Goal: Task Accomplishment & Management: Use online tool/utility

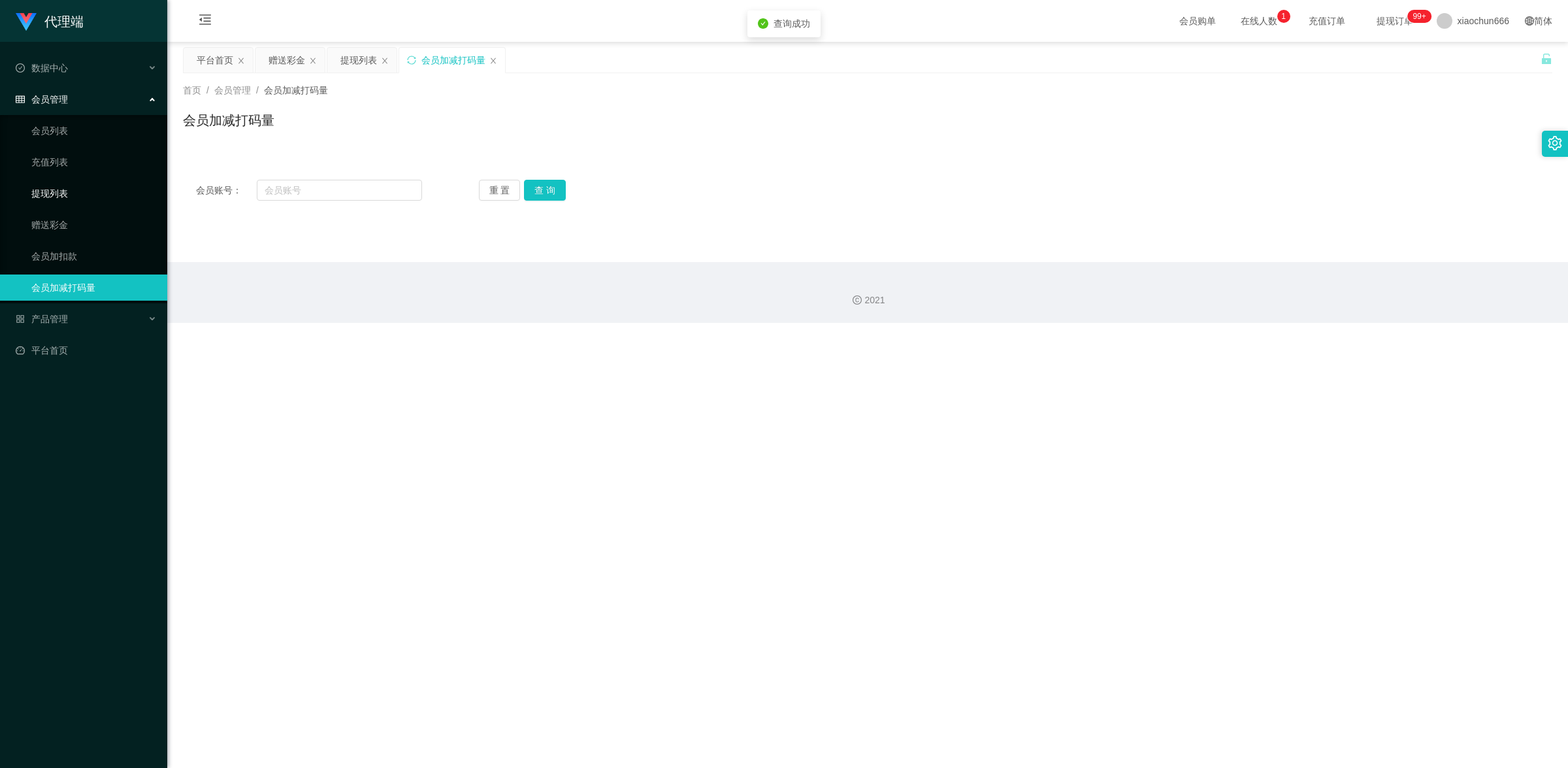
click at [69, 198] on link "提现列表" at bounding box center [94, 193] width 125 height 26
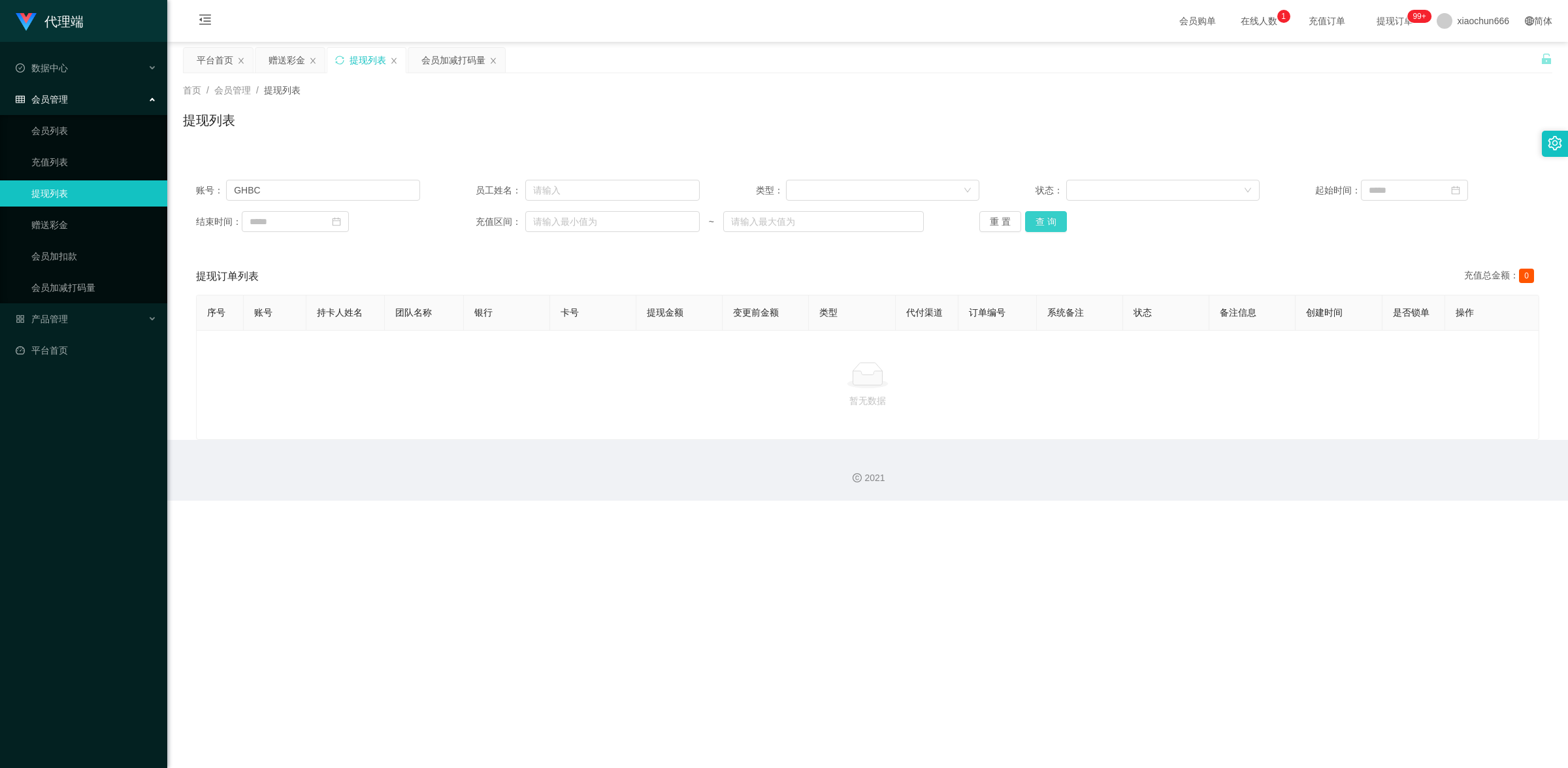
click at [1046, 223] on button "查 询" at bounding box center [1046, 221] width 42 height 21
click at [73, 324] on div "产品管理" at bounding box center [83, 318] width 167 height 26
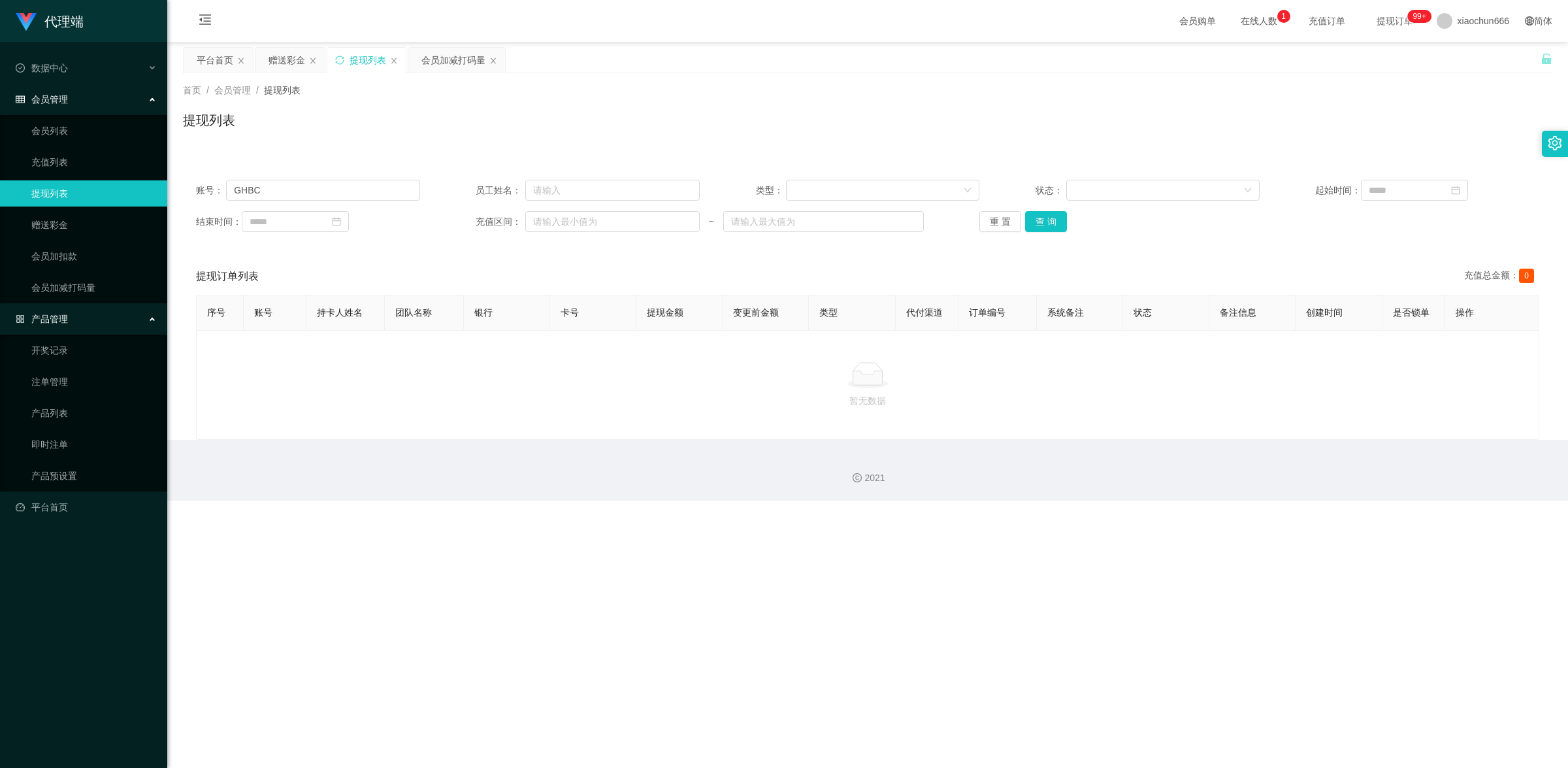
click at [75, 324] on div "产品管理" at bounding box center [83, 318] width 167 height 26
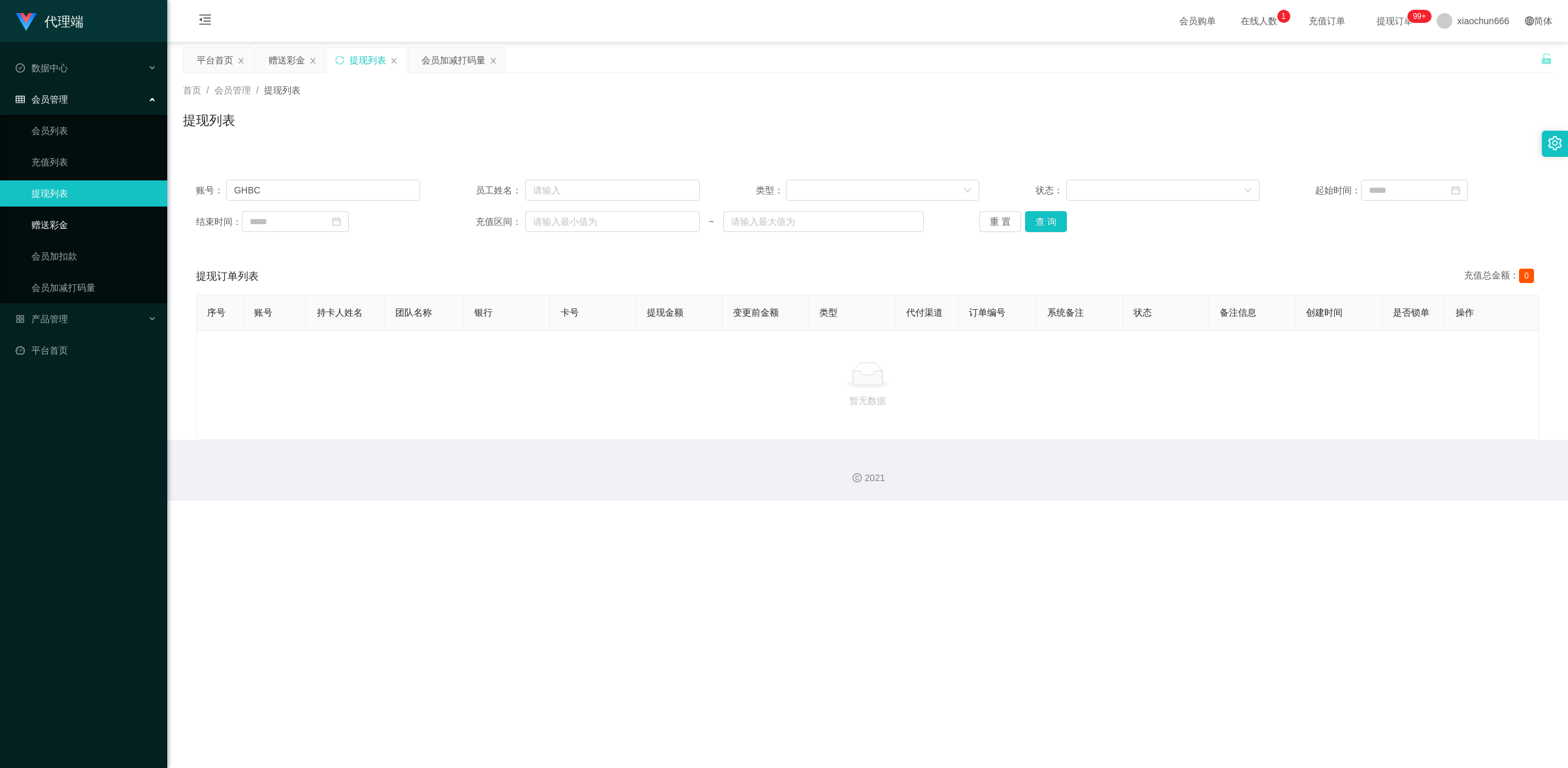
click at [69, 230] on link "赠送彩金" at bounding box center [94, 224] width 125 height 26
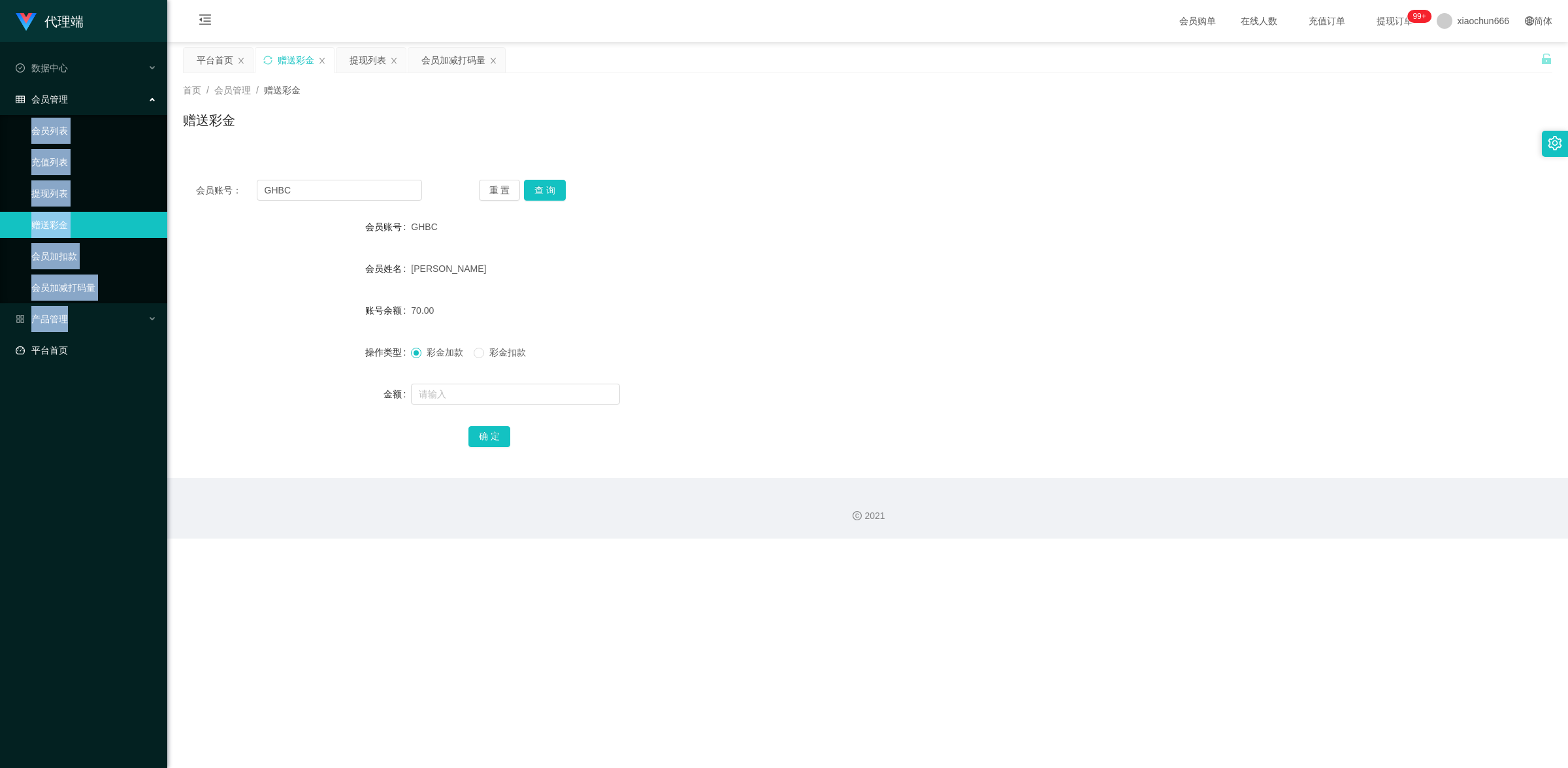
drag, startPoint x: 118, startPoint y: 97, endPoint x: 111, endPoint y: 350, distance: 253.1
click at [111, 350] on ul "数据中心 会员管理 会员列表 充值列表 提现列表 赠送彩金 会员加扣款 会员加减打码量 产品管理 开奖记录 注单管理 产品列表 即时注单 产品预设置 平台首页" at bounding box center [83, 210] width 167 height 335
copy ul "会员管理 会员列表 充值列表 提现列表 赠送彩金 会员加扣款 会员加减打码量 产品管理 开奖记录 注单管理 产品列表 即时注单 产品预设置"
click at [83, 373] on ul "数据中心 会员管理 会员列表 充值列表 提现列表 赠送彩金 会员加扣款 会员加减打码量 产品管理 开奖记录 注单管理 产品列表 即时注单 产品预设置 平台首页" at bounding box center [83, 210] width 167 height 335
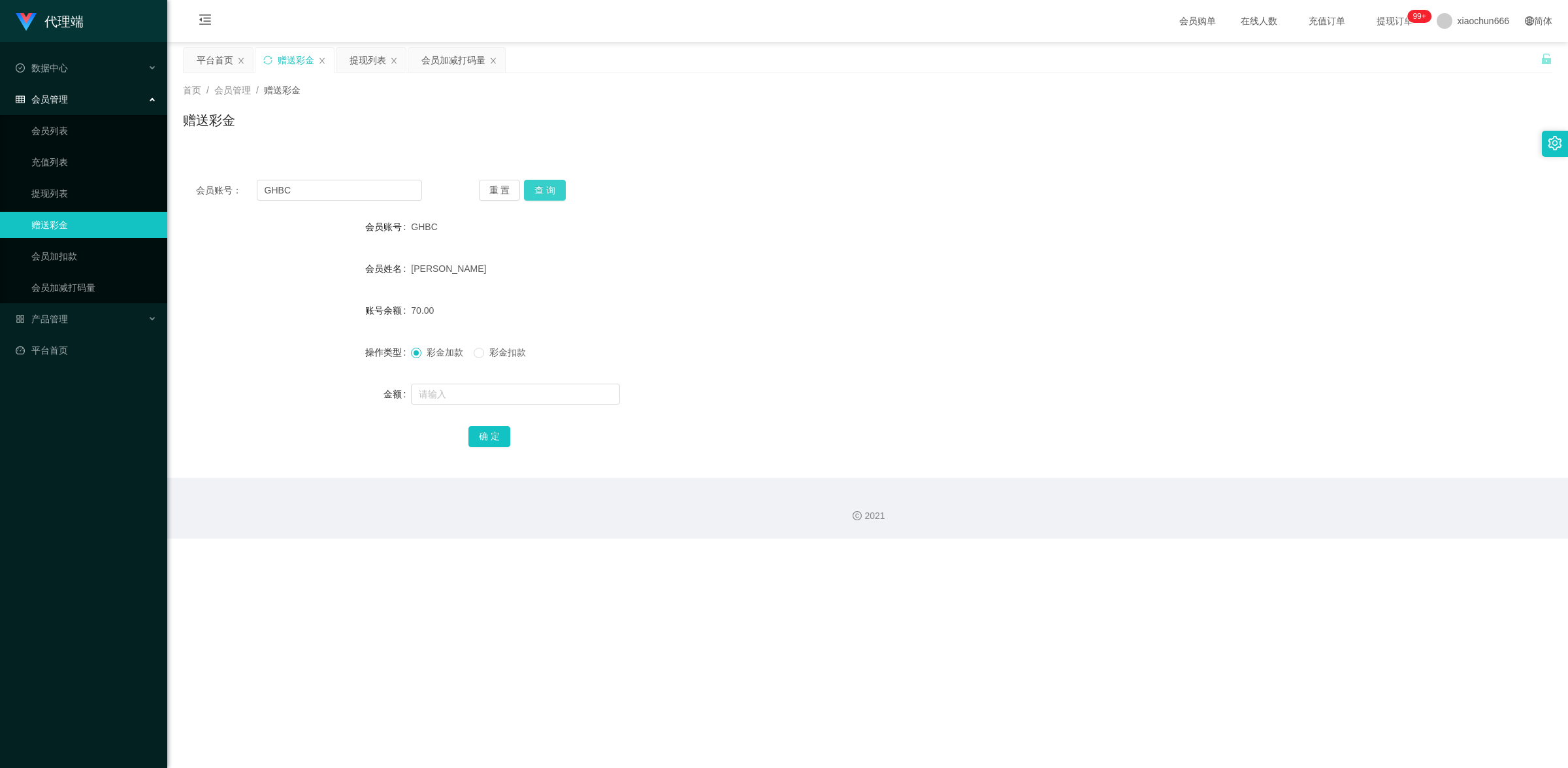
click at [536, 185] on button "查 询" at bounding box center [545, 190] width 42 height 21
click at [439, 393] on input "text" at bounding box center [516, 394] width 209 height 21
type input "15"
click at [490, 449] on div "会员账号： GHBC 重 置 查 询 会员账号 GHBC 会员姓名 [PERSON_NAME] 账号余额 70.00 操作类型 彩金加款 彩金扣款 金额 15…" at bounding box center [867, 322] width 1370 height 311
click at [491, 442] on button "确 定" at bounding box center [490, 437] width 42 height 21
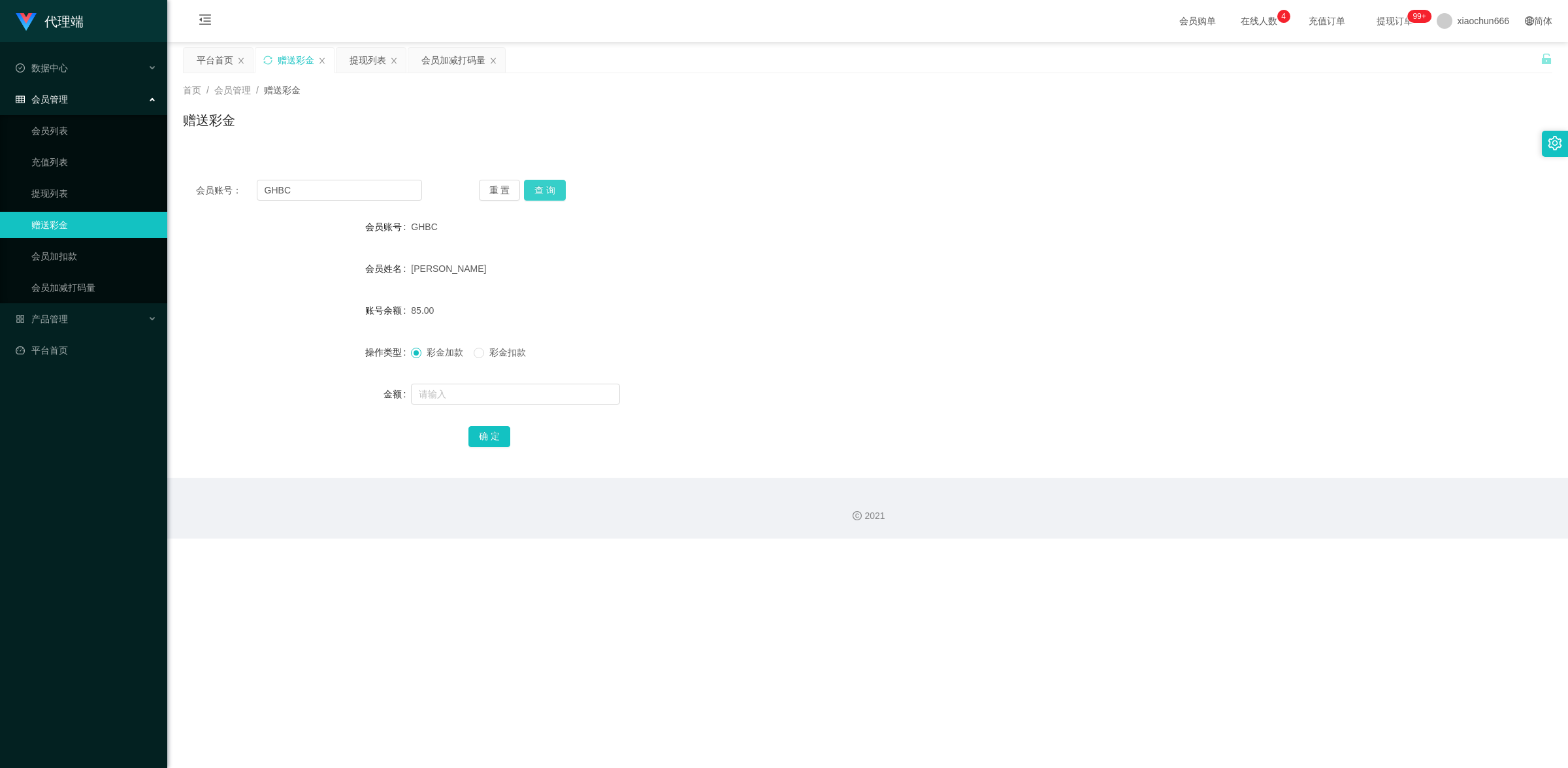
click at [551, 195] on button "查 询" at bounding box center [545, 190] width 42 height 21
click at [78, 193] on link "提现列表" at bounding box center [94, 193] width 125 height 26
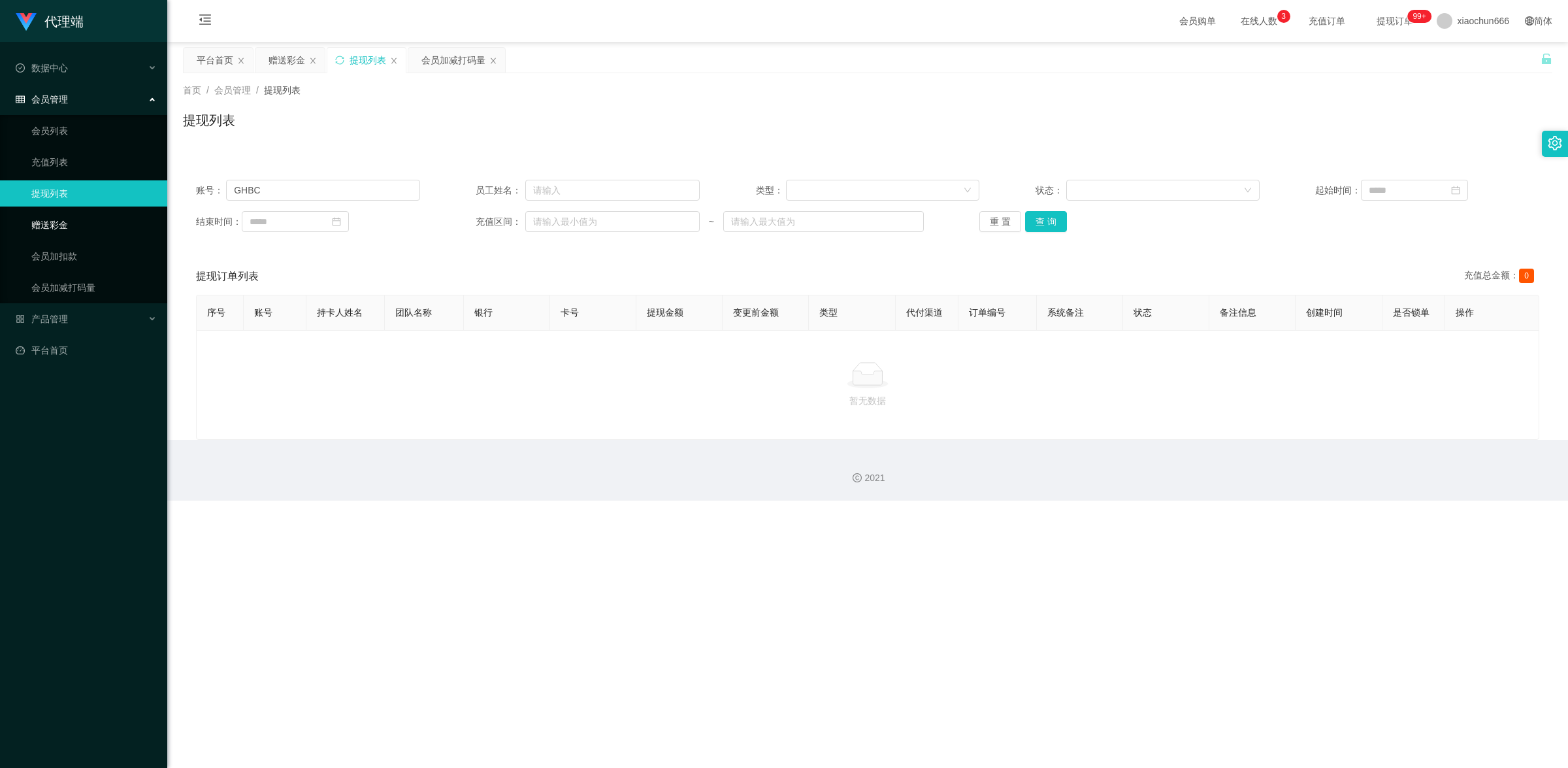
click at [67, 228] on link "赠送彩金" at bounding box center [94, 224] width 125 height 26
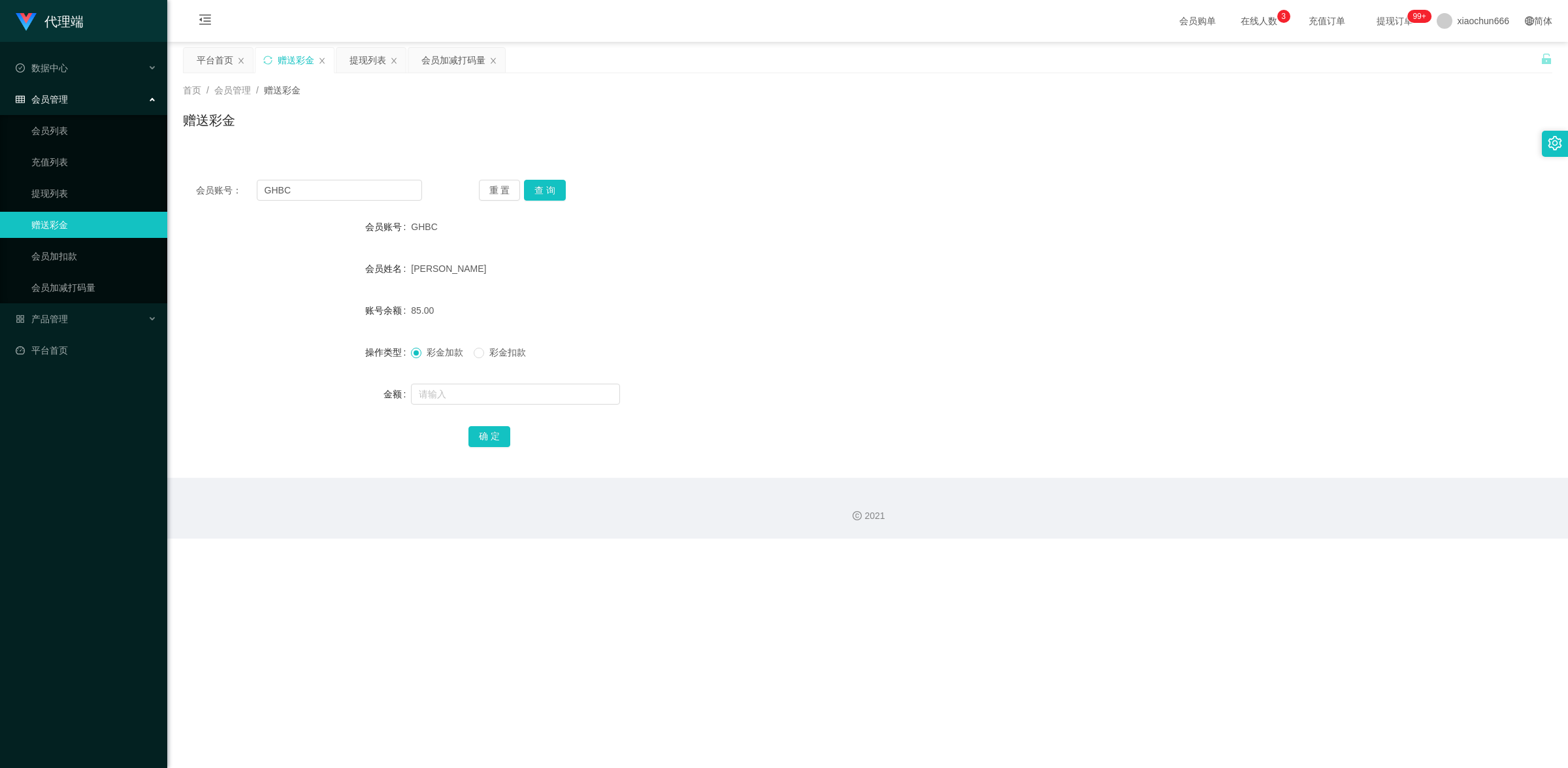
click at [1249, 22] on span "在线人数 0 1 2 3 4 5 6 7 8 9 0 1 2 3 4 5 6 7 8 9 0 1 2 3 4 5 6 7 8 9" at bounding box center [1259, 20] width 50 height 9
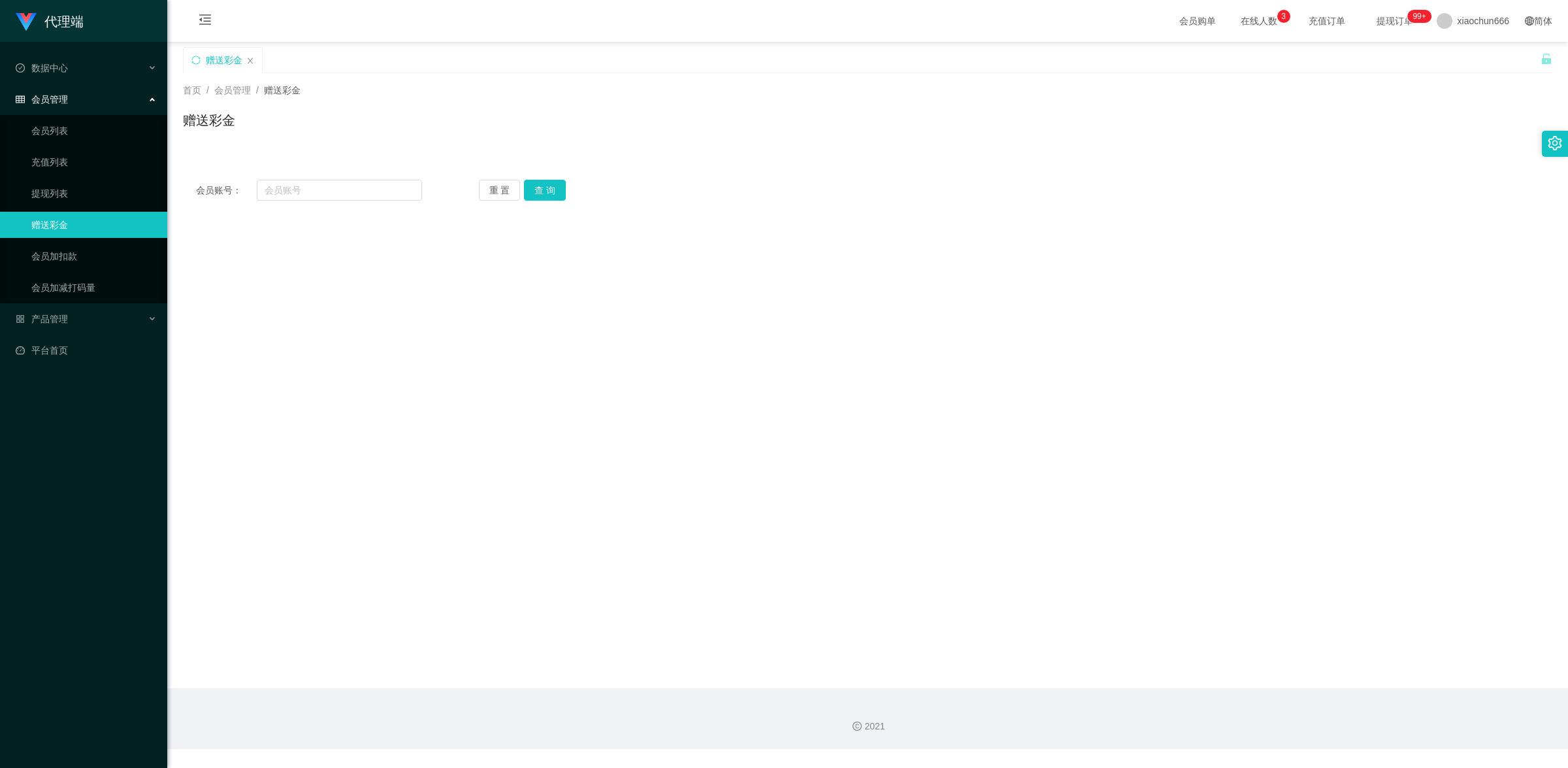
click at [1312, 20] on span "充值订单" at bounding box center [1327, 20] width 50 height 9
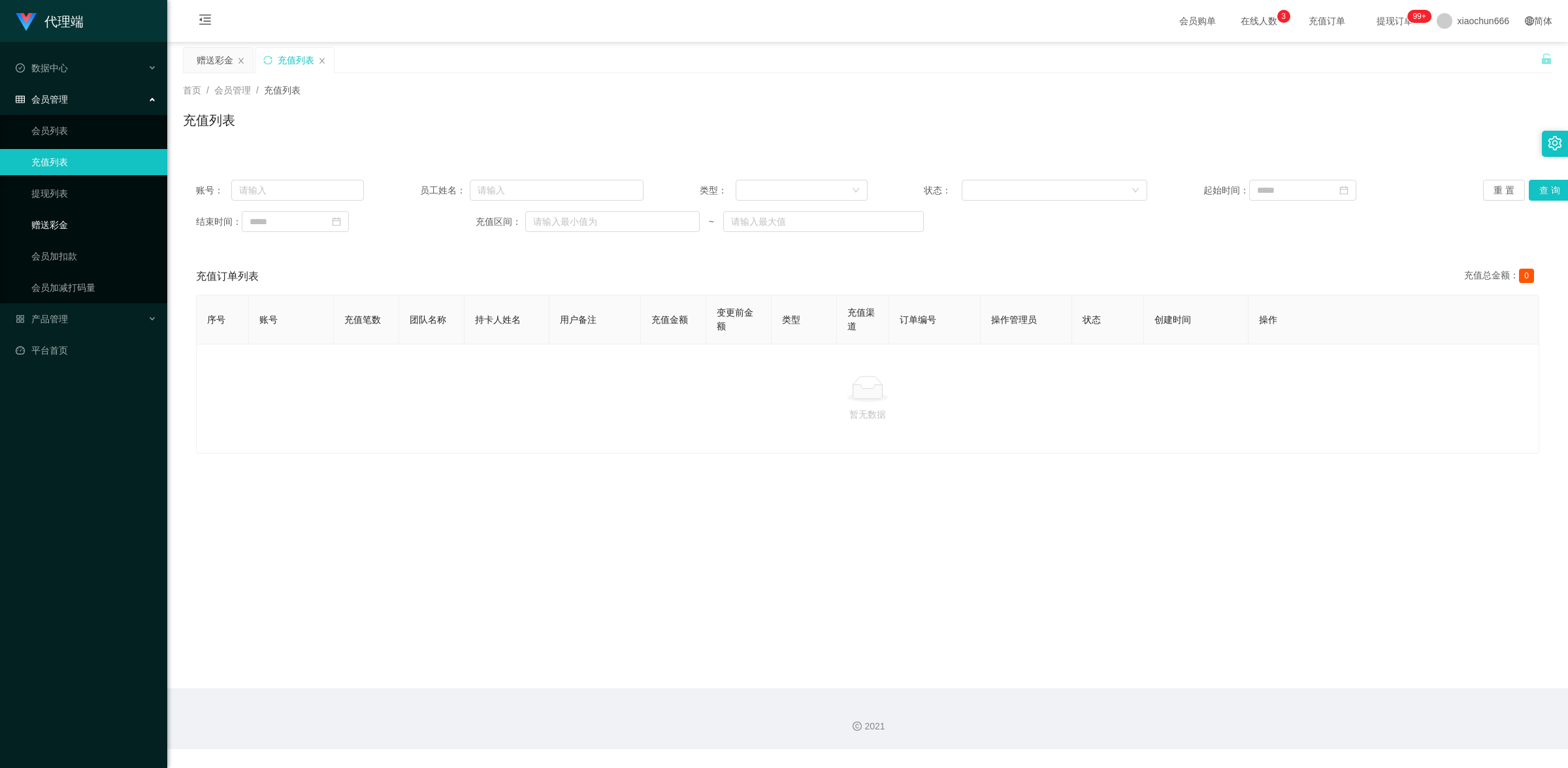
click at [73, 223] on link "赠送彩金" at bounding box center [94, 224] width 125 height 26
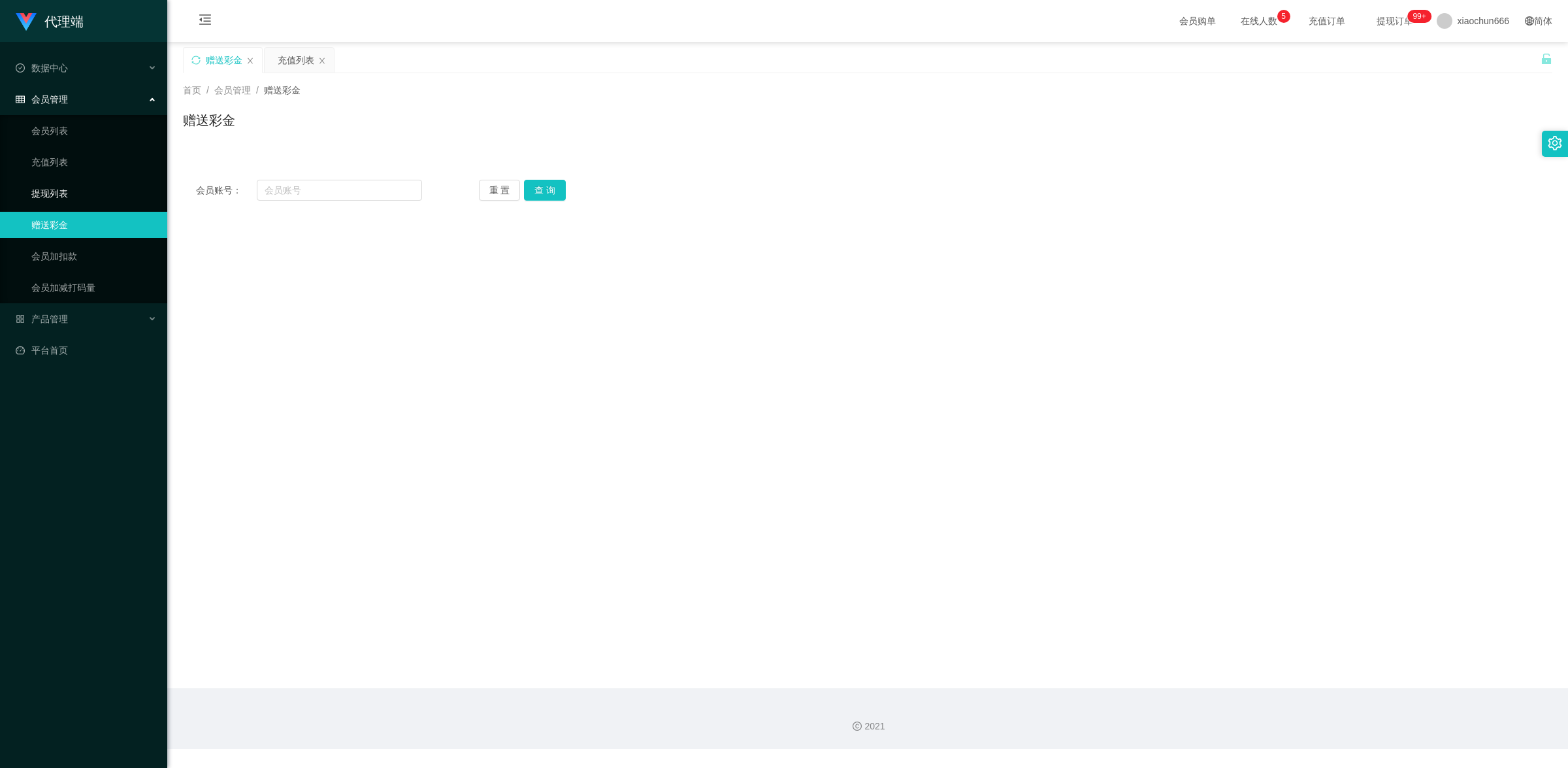
click at [83, 191] on link "提现列表" at bounding box center [94, 193] width 125 height 26
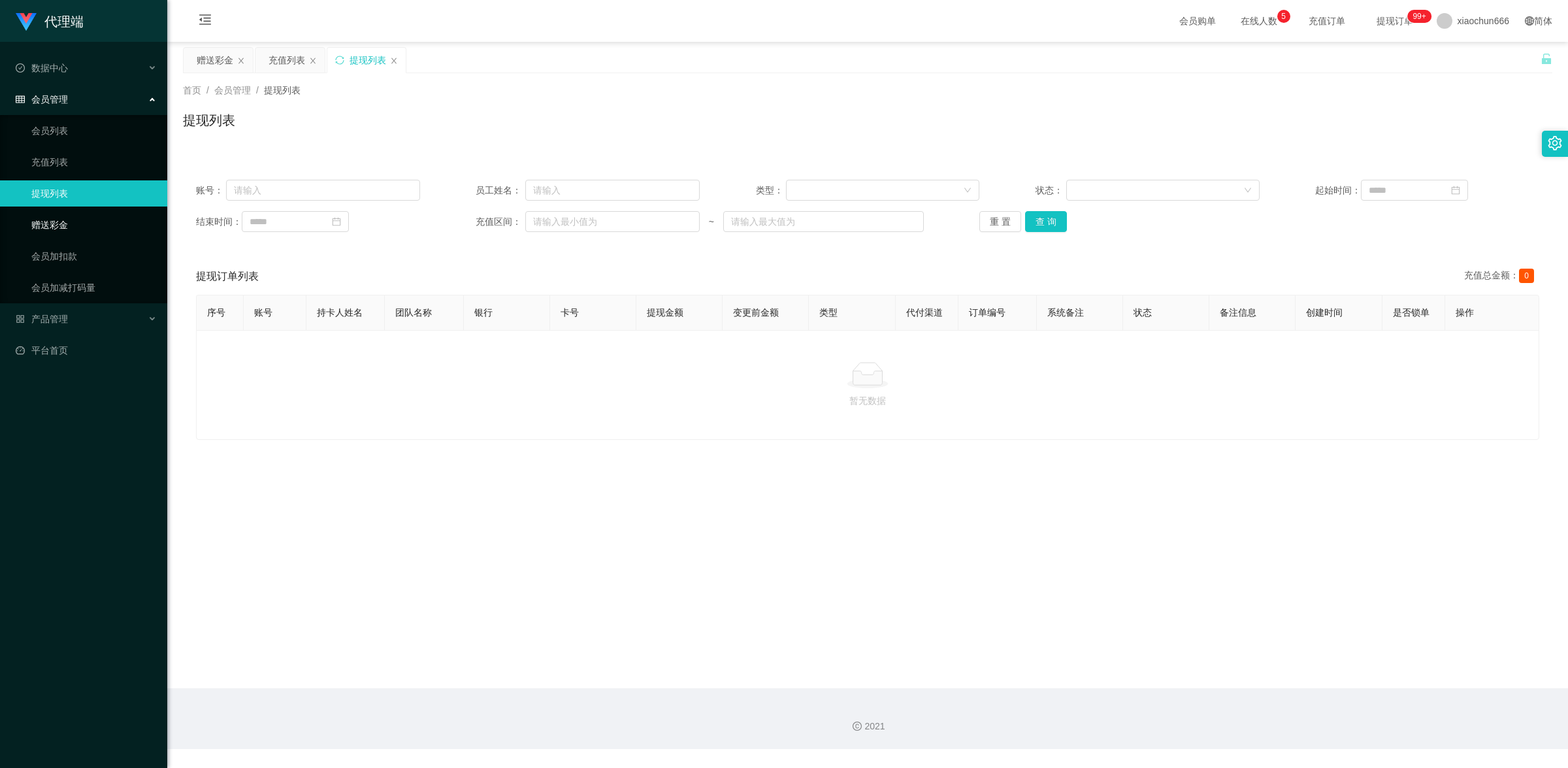
click at [85, 222] on link "赠送彩金" at bounding box center [94, 224] width 125 height 26
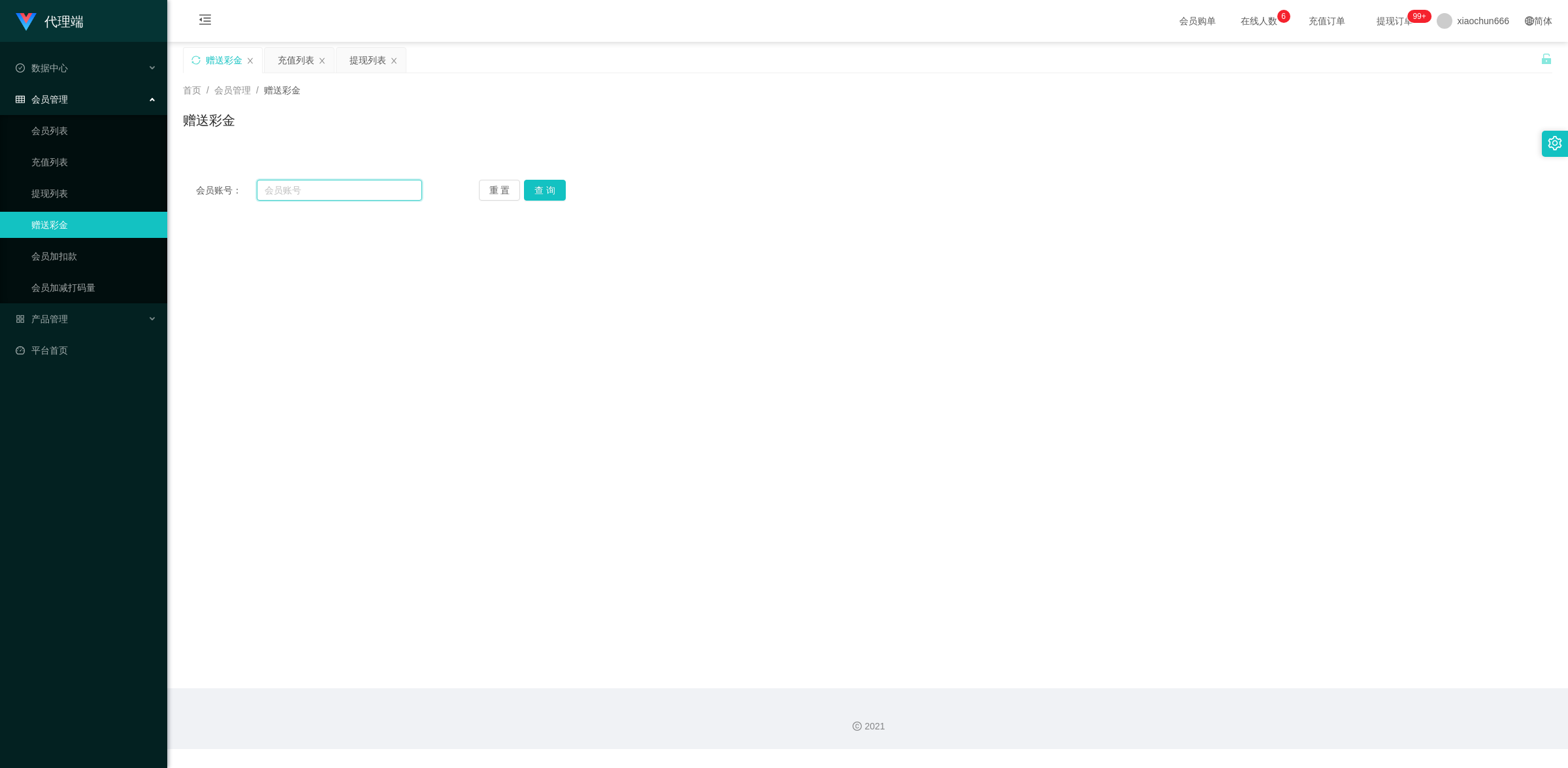
click at [322, 185] on input "text" at bounding box center [340, 190] width 165 height 21
paste input "GHBC"
type input "GHBC"
click at [539, 190] on button "查 询" at bounding box center [545, 190] width 42 height 21
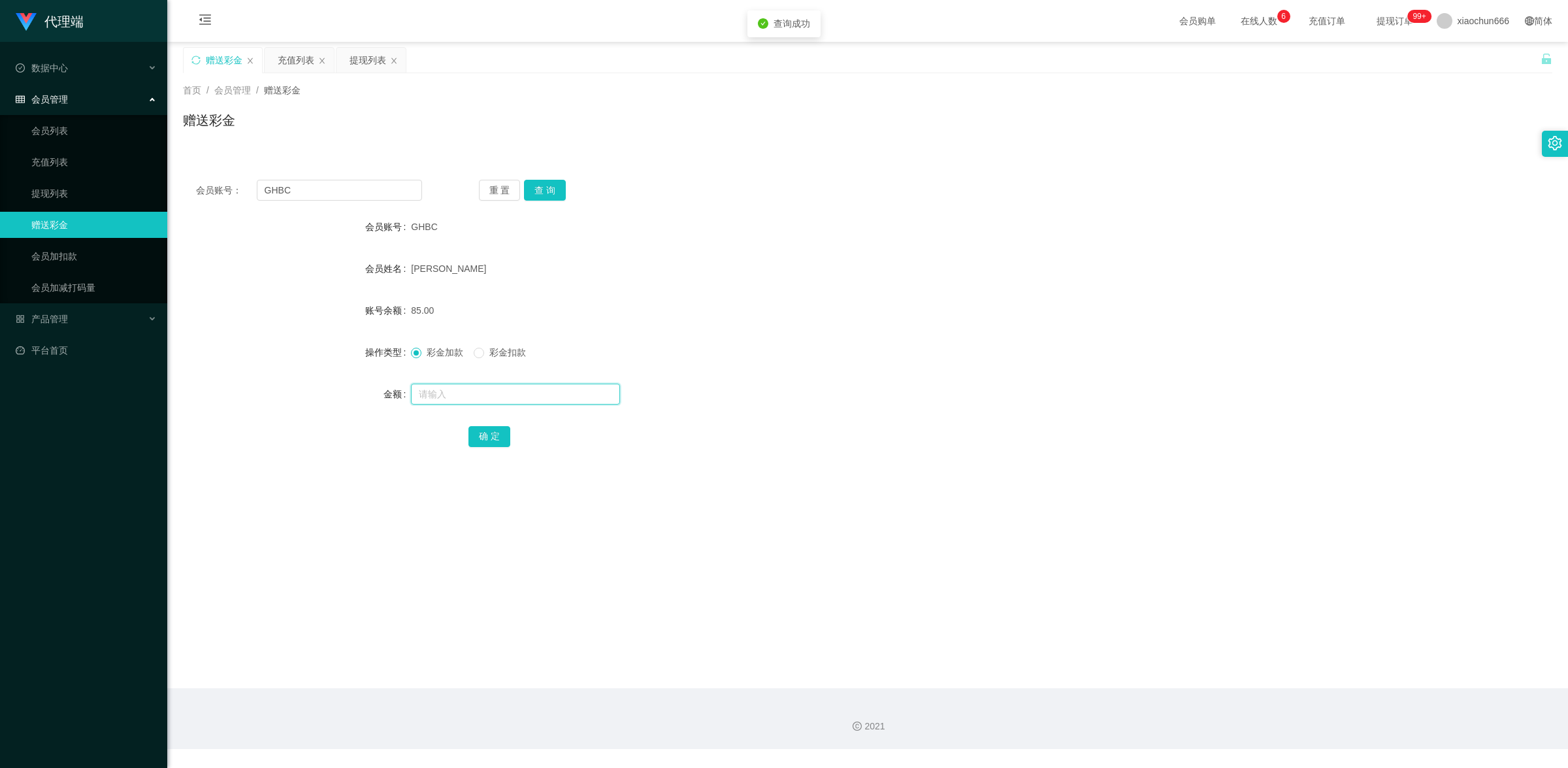
click at [490, 394] on input "text" at bounding box center [516, 394] width 209 height 21
type input "8"
click at [504, 439] on button "确 定" at bounding box center [490, 437] width 42 height 21
click at [538, 191] on button "查 询" at bounding box center [545, 190] width 42 height 21
click at [443, 396] on input "text" at bounding box center [516, 394] width 209 height 21
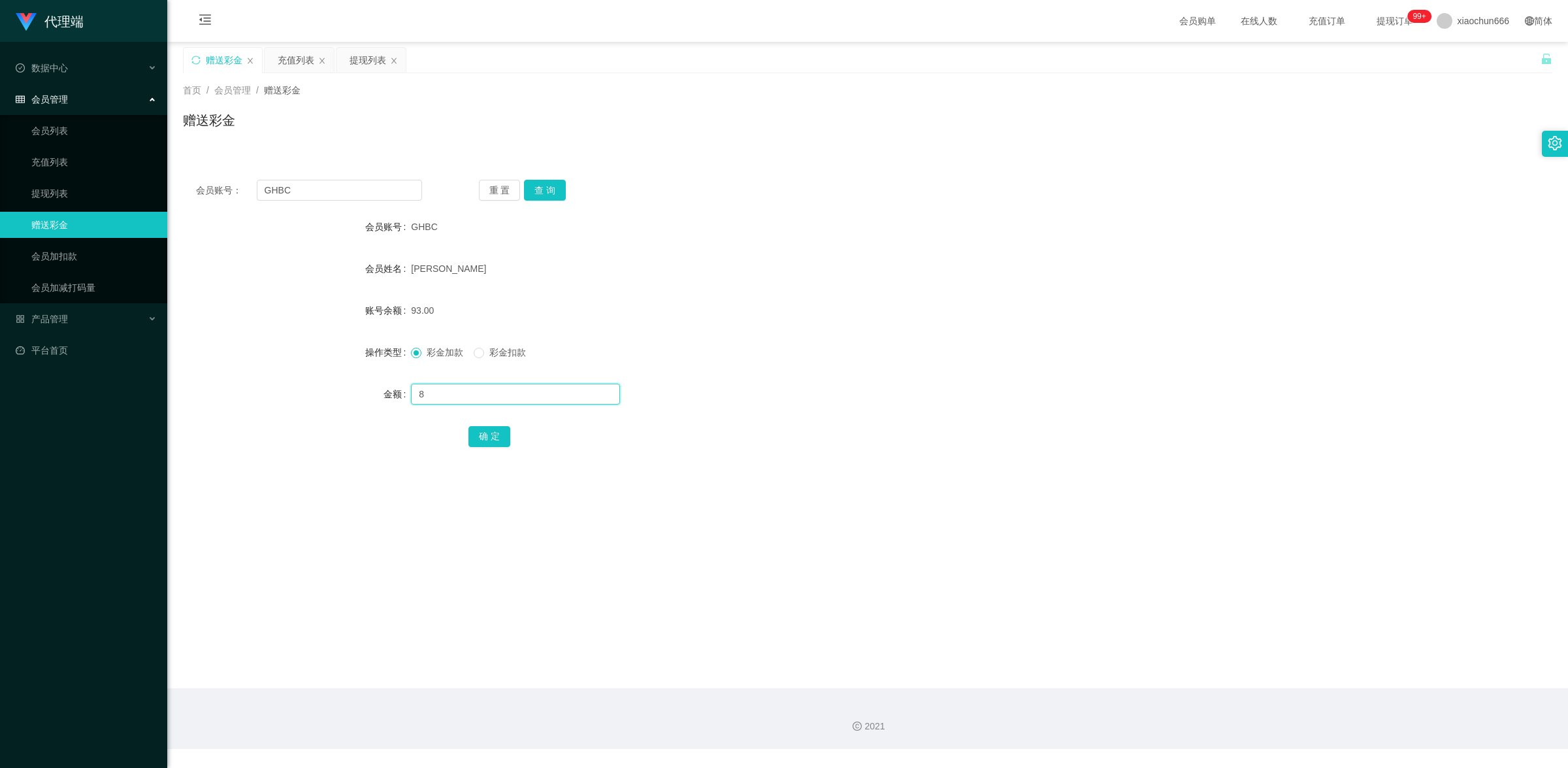
type input "8"
click at [504, 432] on button "确 定" at bounding box center [490, 437] width 42 height 21
click at [552, 193] on button "查 询" at bounding box center [545, 190] width 42 height 21
click at [534, 195] on button "查 询" at bounding box center [545, 190] width 42 height 21
